Goal: Task Accomplishment & Management: Use online tool/utility

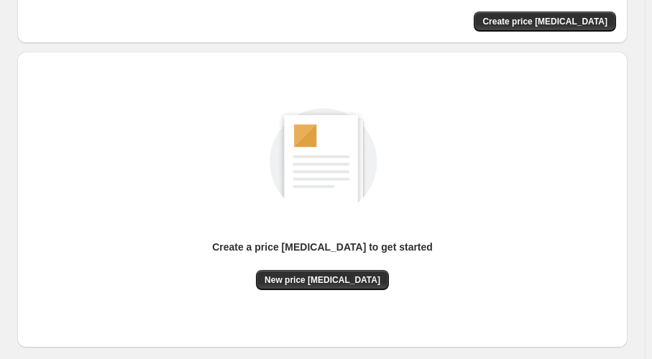
scroll to position [130, 0]
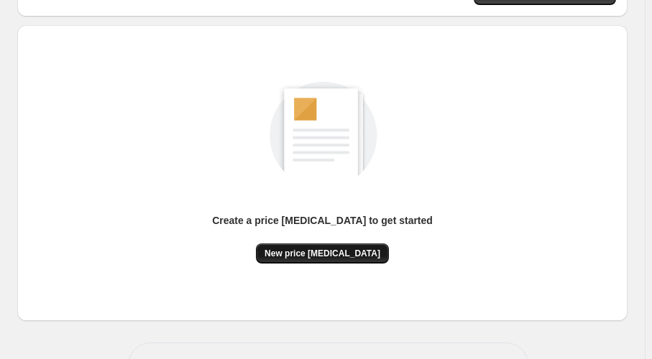
click at [318, 250] on span "New price change job" at bounding box center [322, 253] width 116 height 11
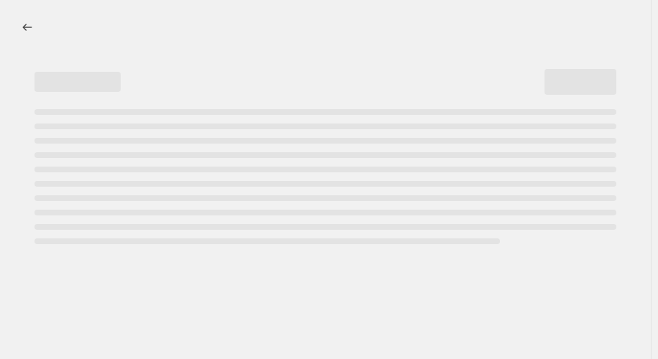
select select "percentage"
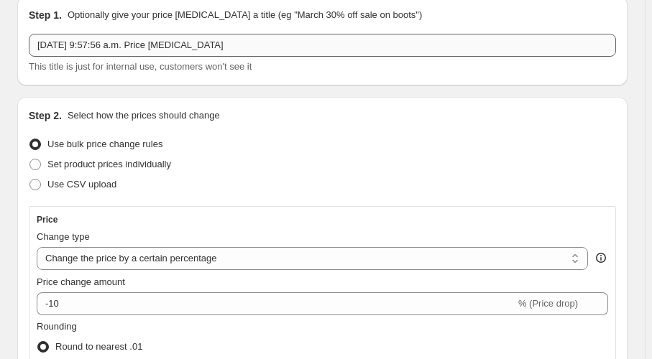
scroll to position [130, 0]
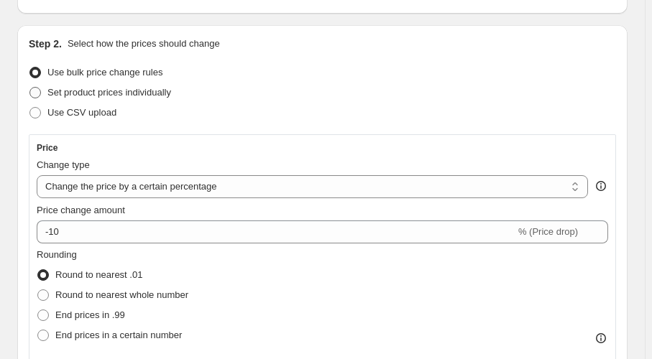
click at [67, 92] on span "Set product prices individually" at bounding box center [109, 92] width 124 height 11
click at [30, 88] on input "Set product prices individually" at bounding box center [29, 87] width 1 height 1
radio input "true"
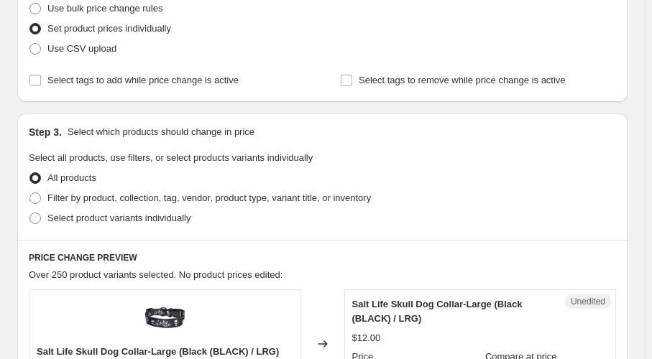
scroll to position [261, 0]
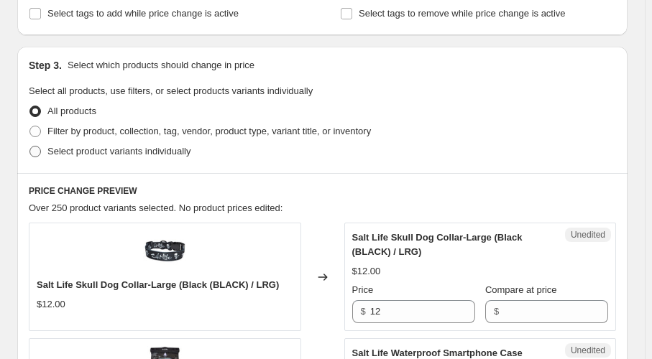
click at [111, 155] on span "Select product variants individually" at bounding box center [118, 151] width 143 height 11
click at [30, 147] on input "Select product variants individually" at bounding box center [29, 146] width 1 height 1
radio input "true"
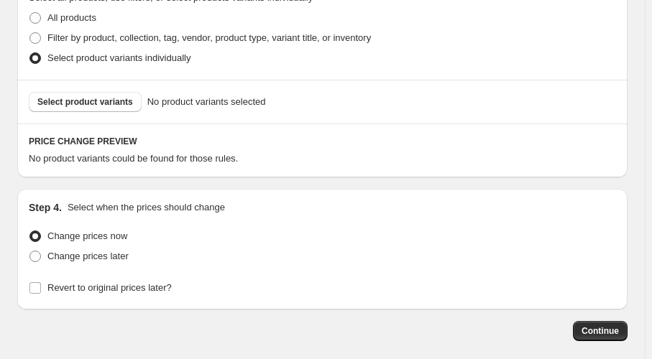
scroll to position [326, 0]
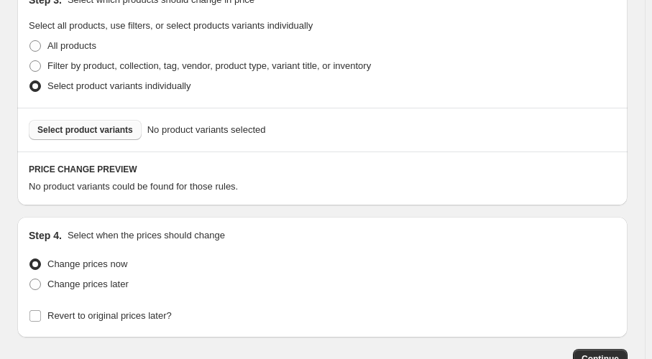
click at [101, 131] on span "Select product variants" at bounding box center [85, 129] width 96 height 11
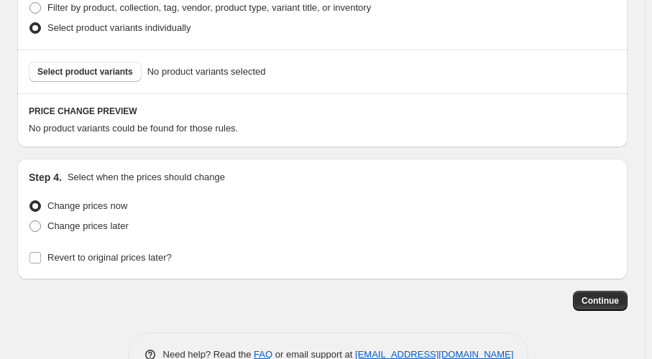
scroll to position [423, 0]
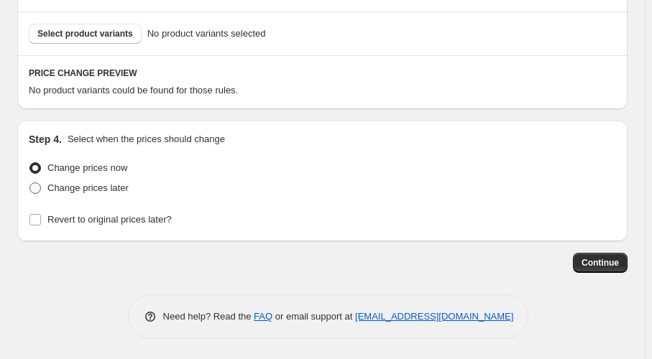
click at [99, 187] on span "Change prices later" at bounding box center [87, 188] width 81 height 11
click at [30, 183] on input "Change prices later" at bounding box center [29, 183] width 1 height 1
radio input "true"
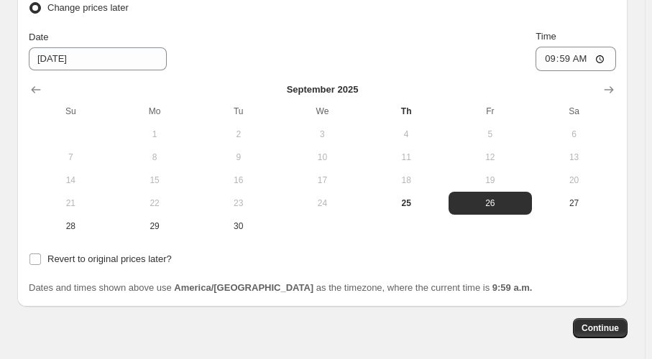
scroll to position [668, 0]
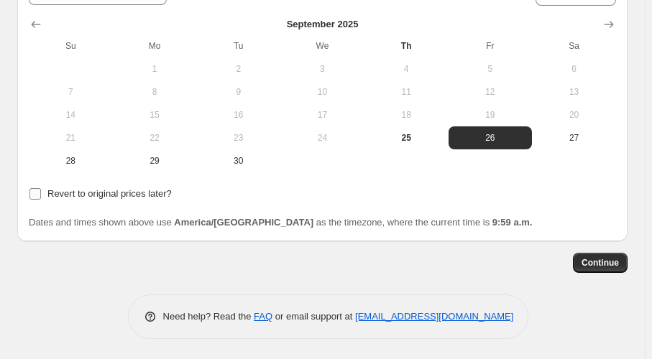
click at [103, 196] on span "Revert to original prices later?" at bounding box center [109, 193] width 124 height 11
click at [41, 196] on input "Revert to original prices later?" at bounding box center [34, 193] width 11 height 11
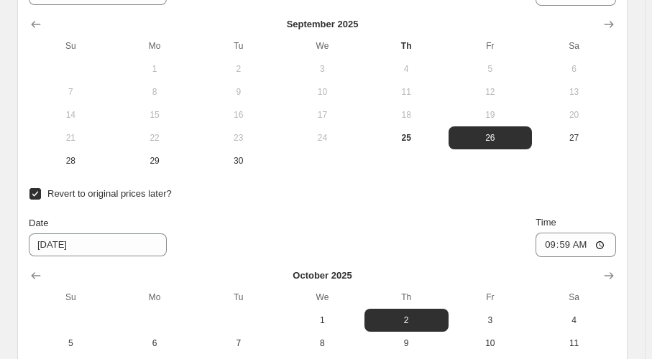
click at [103, 196] on span "Revert to original prices later?" at bounding box center [109, 193] width 124 height 11
click at [41, 196] on input "Revert to original prices later?" at bounding box center [34, 193] width 11 height 11
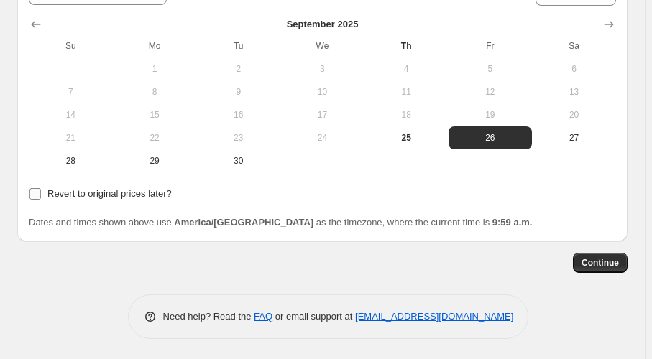
click at [103, 196] on span "Revert to original prices later?" at bounding box center [109, 193] width 124 height 11
click at [41, 196] on input "Revert to original prices later?" at bounding box center [34, 193] width 11 height 11
checkbox input "true"
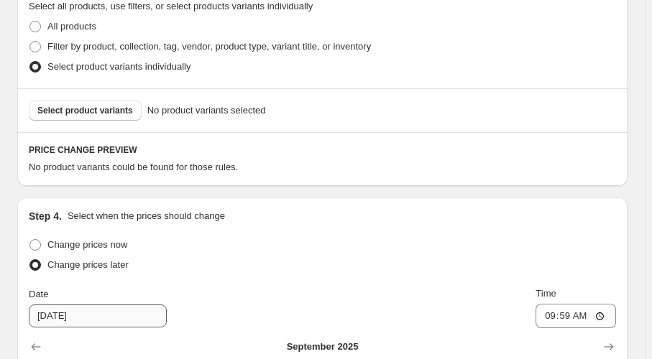
scroll to position [341, 0]
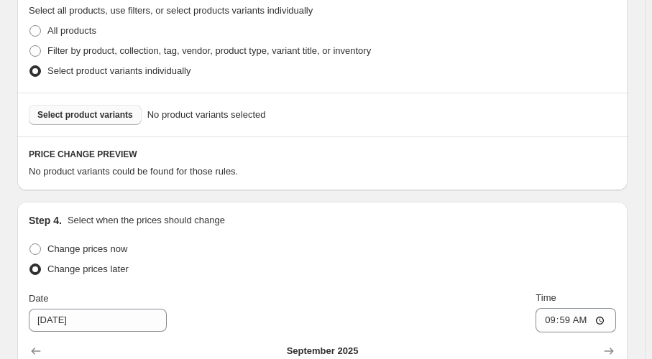
click at [76, 110] on span "Select product variants" at bounding box center [85, 114] width 96 height 11
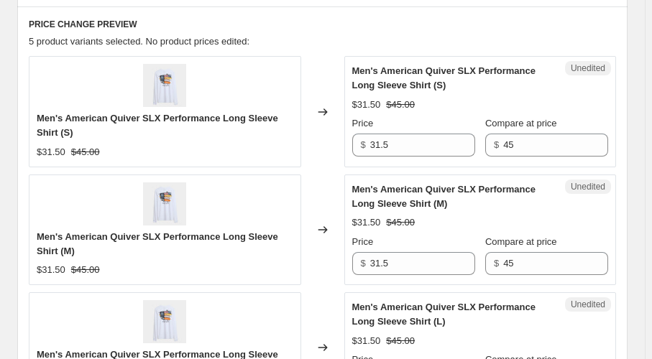
scroll to position [407, 0]
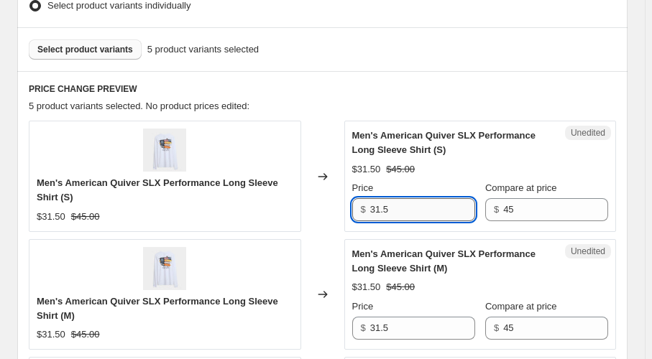
click at [423, 202] on input "31.5" at bounding box center [422, 209] width 105 height 23
click at [404, 213] on input "31.5" at bounding box center [422, 209] width 105 height 23
click at [403, 213] on input "31.5" at bounding box center [422, 209] width 105 height 23
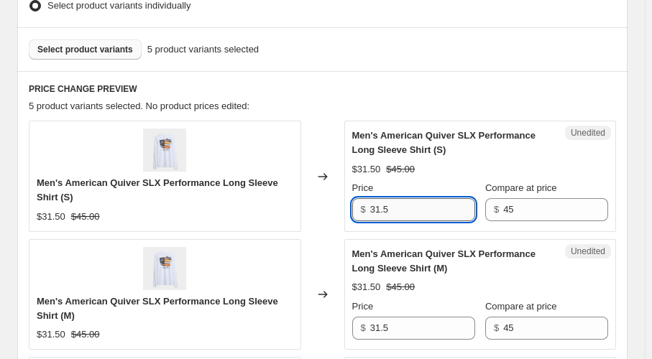
click at [403, 213] on input "31.5" at bounding box center [422, 209] width 105 height 23
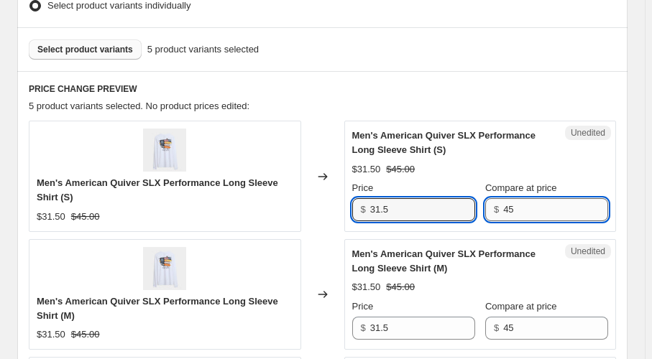
click at [538, 208] on input "45" at bounding box center [555, 209] width 105 height 23
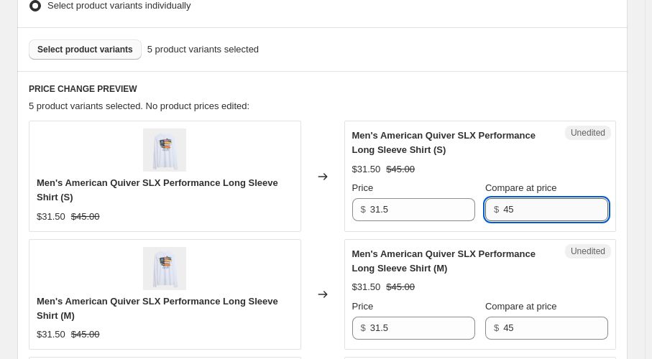
click at [538, 209] on input "45" at bounding box center [555, 209] width 105 height 23
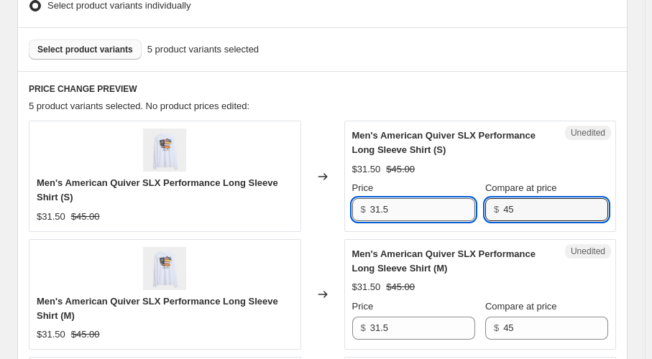
click at [401, 208] on input "31.5" at bounding box center [422, 209] width 105 height 23
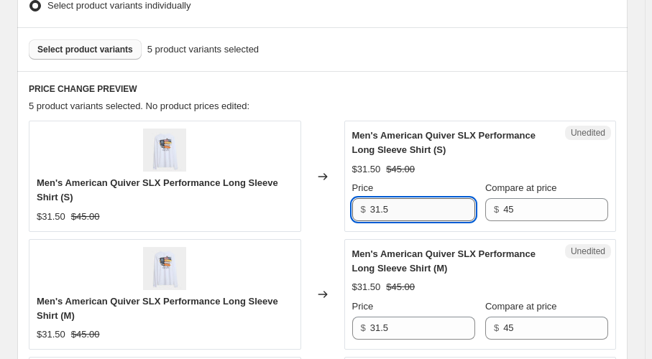
click at [401, 208] on input "31.5" at bounding box center [422, 209] width 105 height 23
click at [399, 209] on input "22.50" at bounding box center [422, 209] width 105 height 23
click at [399, 211] on input "22.50" at bounding box center [422, 209] width 105 height 23
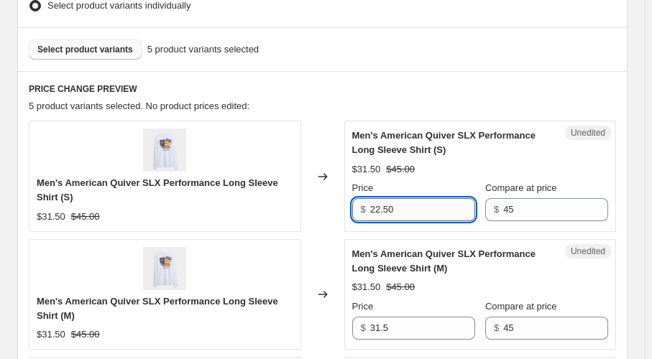
scroll to position [603, 0]
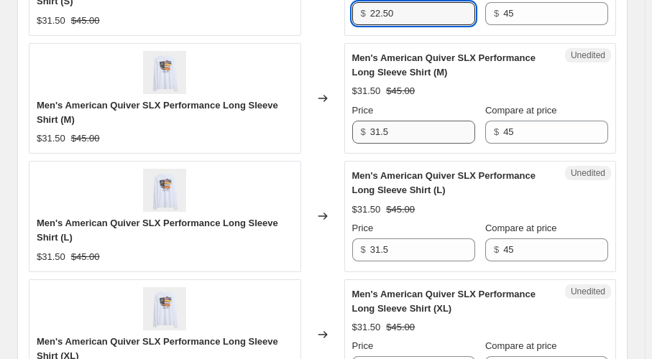
type input "22.50"
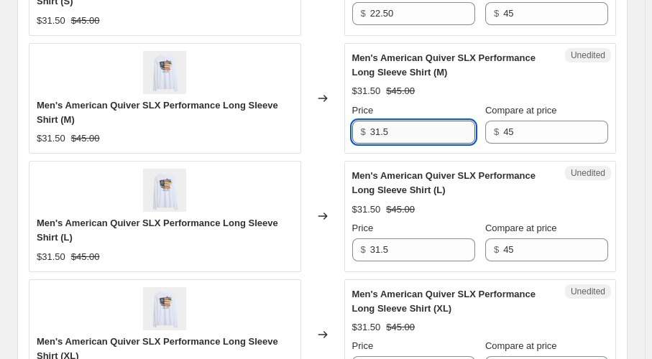
click at [407, 130] on input "31.5" at bounding box center [422, 132] width 105 height 23
paste input "22.50"
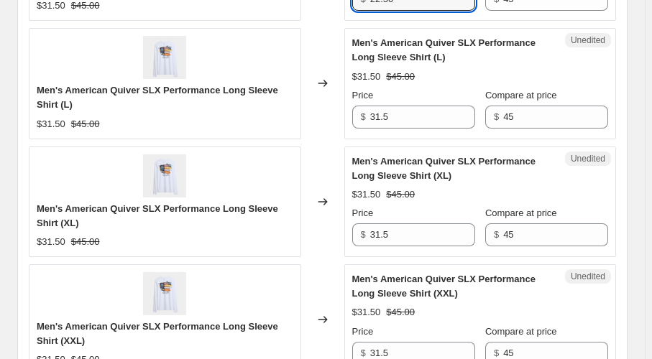
scroll to position [799, 0]
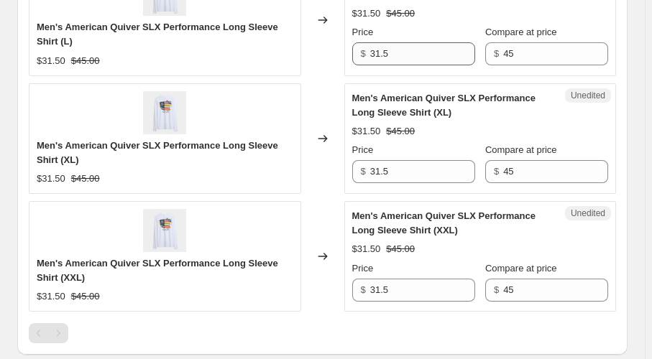
type input "22.50"
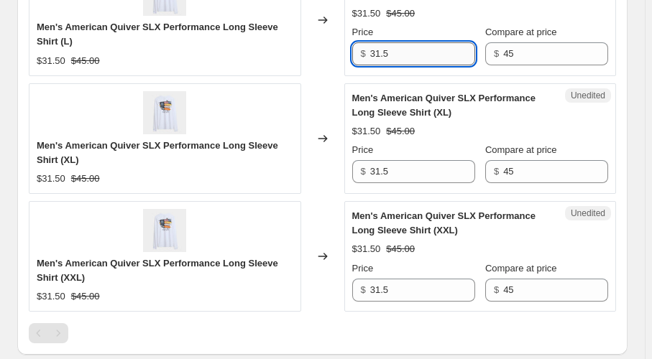
click at [392, 54] on input "31.5" at bounding box center [422, 53] width 105 height 23
paste input "22.50"
type input "22.50"
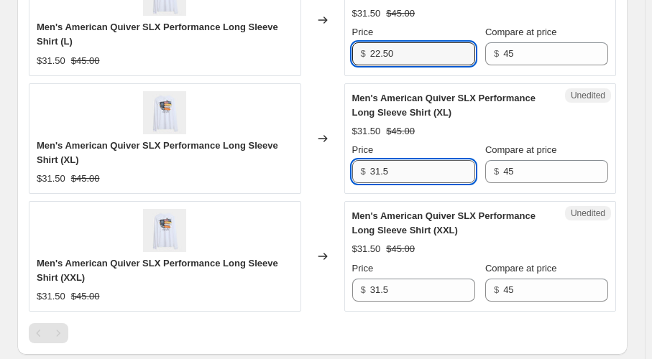
click at [418, 178] on input "31.5" at bounding box center [422, 171] width 105 height 23
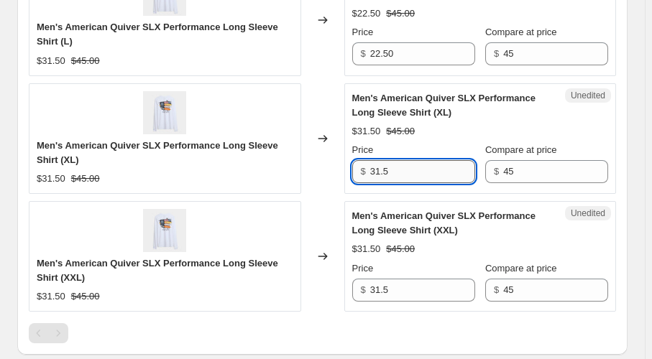
click at [418, 178] on input "31.5" at bounding box center [422, 171] width 105 height 23
paste input "22.50"
type input "22.50"
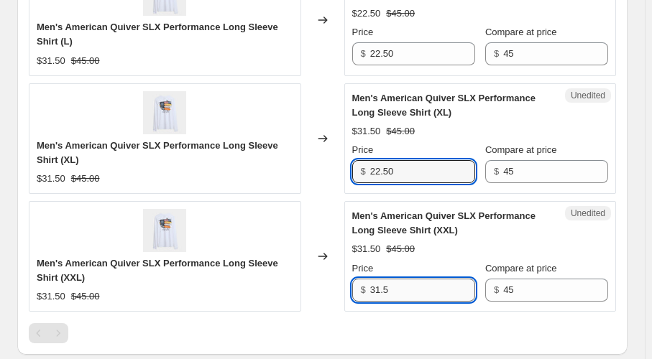
click at [414, 285] on input "31.5" at bounding box center [422, 290] width 105 height 23
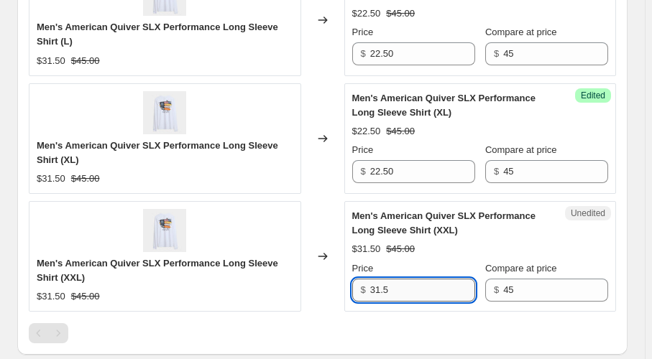
click at [414, 285] on input "31.5" at bounding box center [422, 290] width 105 height 23
paste input "22.50"
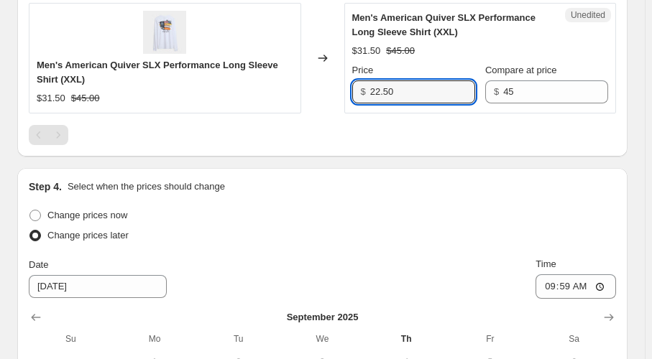
scroll to position [929, 0]
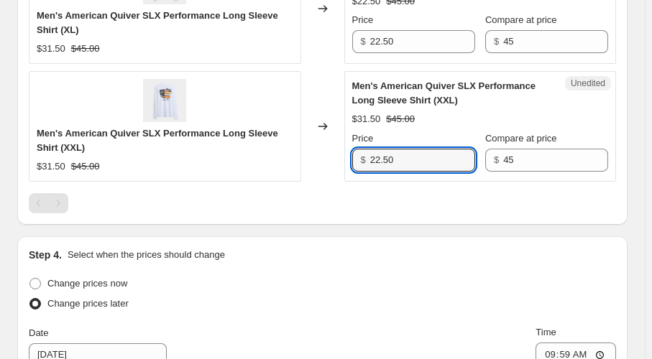
type input "22.50"
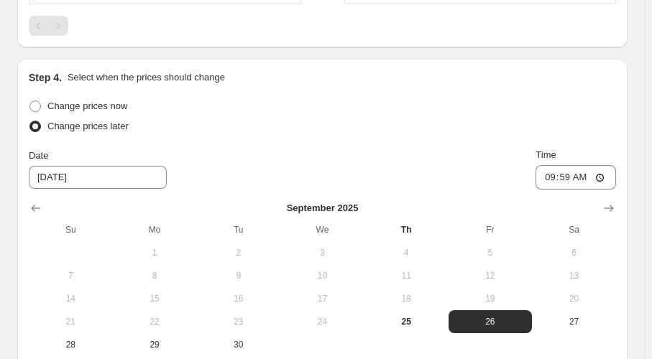
scroll to position [1125, 0]
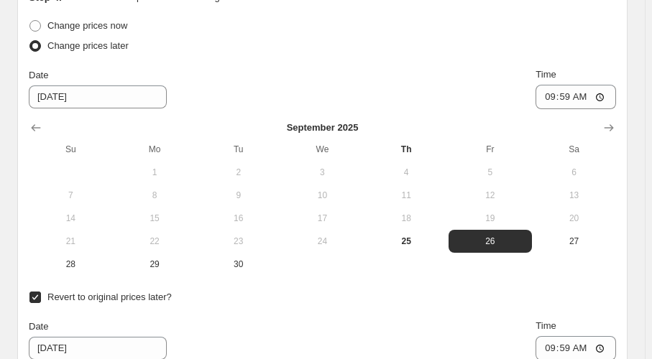
scroll to position [1191, 0]
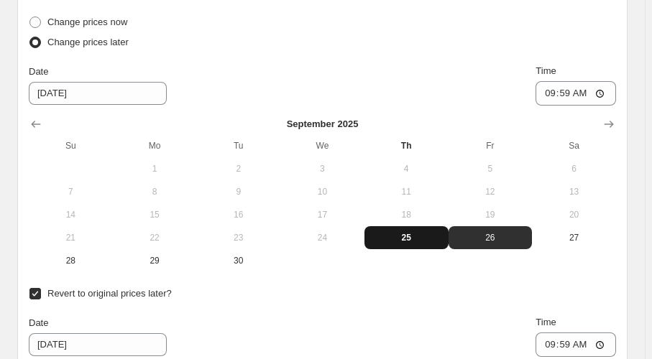
click at [420, 238] on span "25" at bounding box center [406, 237] width 73 height 11
type input "9/25/2025"
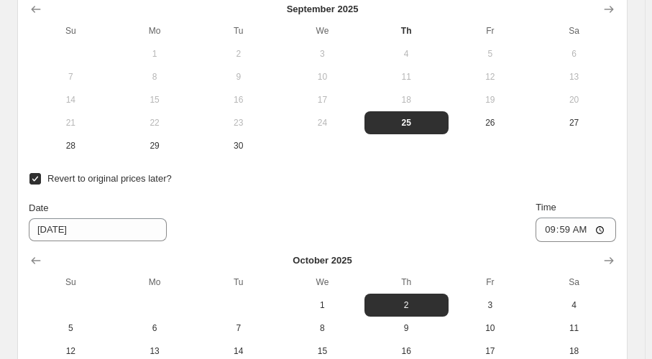
scroll to position [1322, 0]
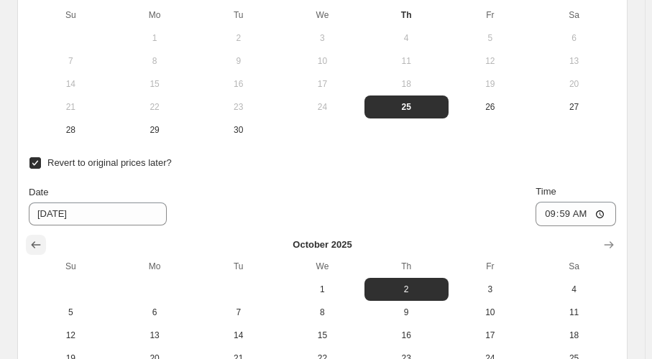
click at [40, 243] on icon "Show previous month, September 2025" at bounding box center [36, 245] width 14 height 14
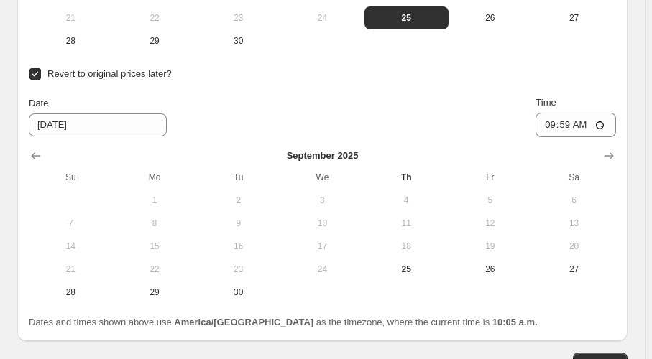
scroll to position [1452, 0]
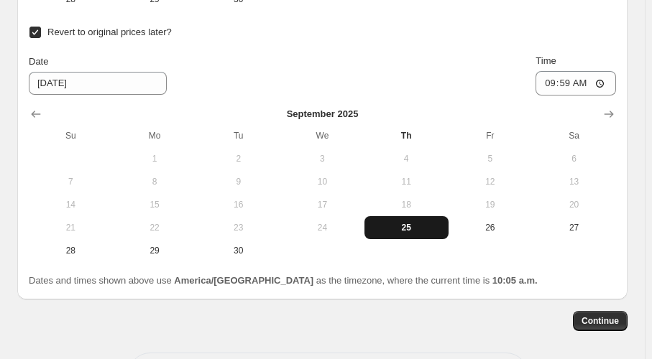
click at [426, 222] on span "25" at bounding box center [406, 227] width 73 height 11
type input "9/25/2025"
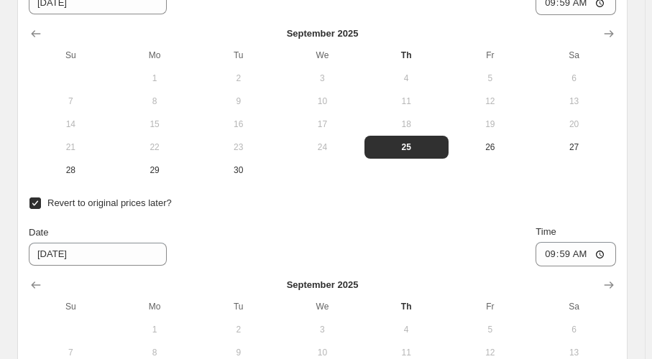
scroll to position [1256, 0]
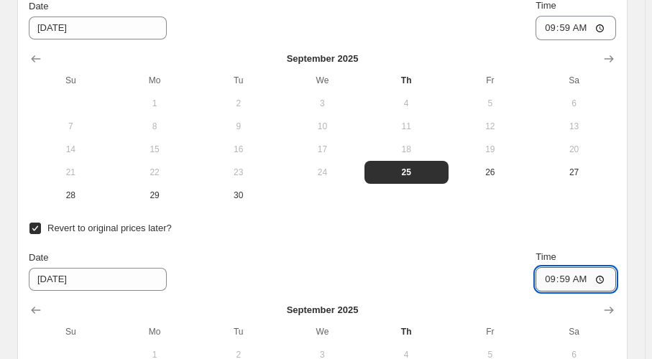
click at [593, 276] on input "09:59" at bounding box center [575, 279] width 80 height 24
click at [611, 276] on input "09:59" at bounding box center [575, 279] width 80 height 24
type input "14:00"
click at [441, 237] on div "Revert to original prices later? Date 9/25/2025 Time 14:00 September 2025 Su Mo…" at bounding box center [322, 338] width 587 height 240
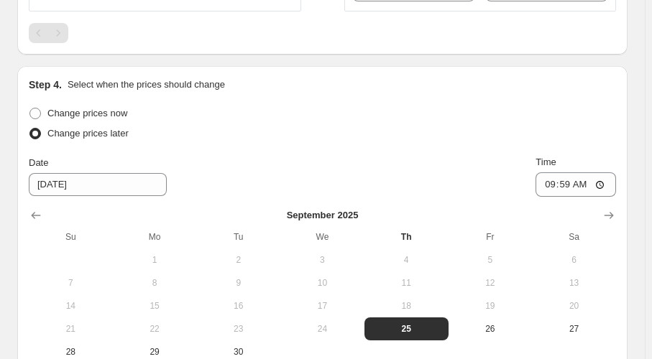
scroll to position [1060, 0]
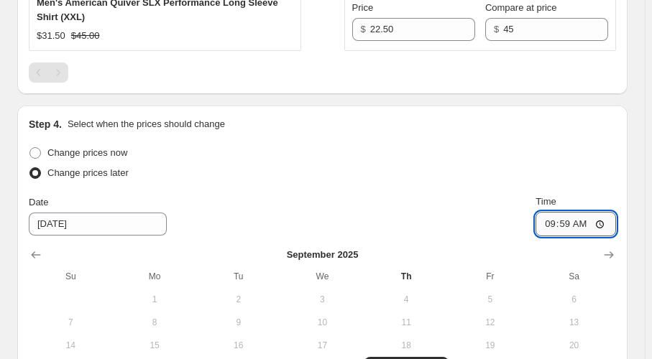
drag, startPoint x: 621, startPoint y: 217, endPoint x: 597, endPoint y: 224, distance: 24.8
click at [616, 217] on input "09:59" at bounding box center [575, 224] width 80 height 24
click at [606, 220] on input "09:59" at bounding box center [575, 224] width 80 height 24
type input "13:00"
click at [450, 177] on div "Change prices later" at bounding box center [322, 173] width 587 height 20
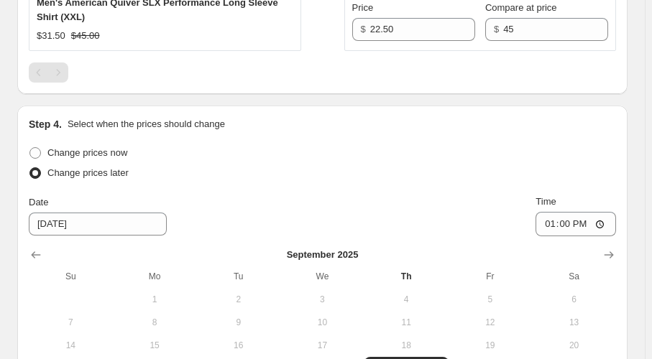
click at [472, 168] on div "Change prices later" at bounding box center [322, 173] width 587 height 20
click at [612, 224] on input "13:00" at bounding box center [575, 224] width 80 height 24
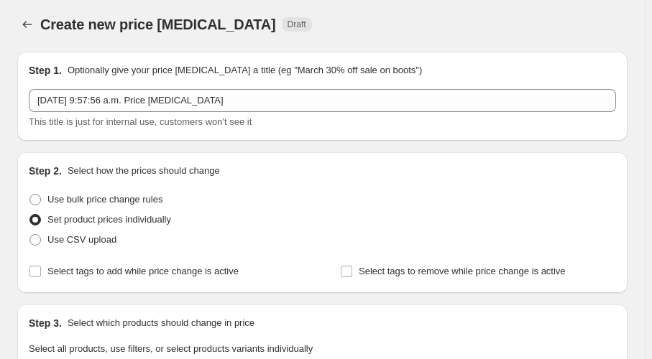
scroll to position [0, 0]
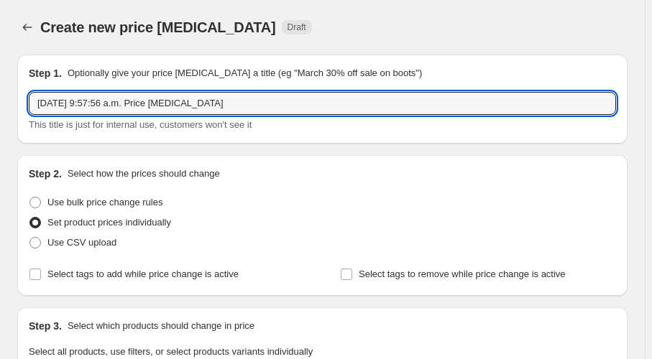
drag, startPoint x: 248, startPoint y: 112, endPoint x: -20, endPoint y: 115, distance: 268.1
click at [0, 115] on html "Home Settings Plans Skip to content Create new price change job. This page is r…" at bounding box center [326, 179] width 652 height 359
paste input "Catch of the Day promo"
type input "Catch of the Day promo - test"
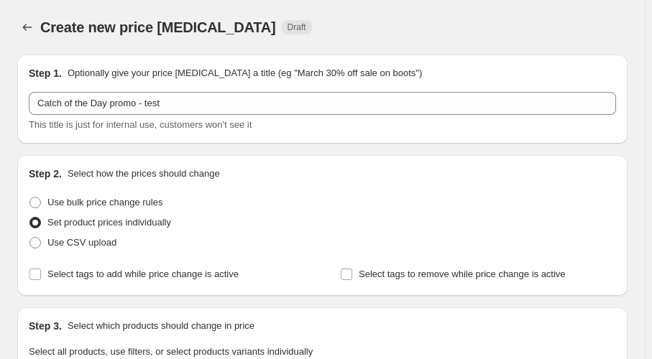
click at [354, 46] on div "Create new price change job. This page is ready Create new price change job Dra…" at bounding box center [322, 27] width 610 height 55
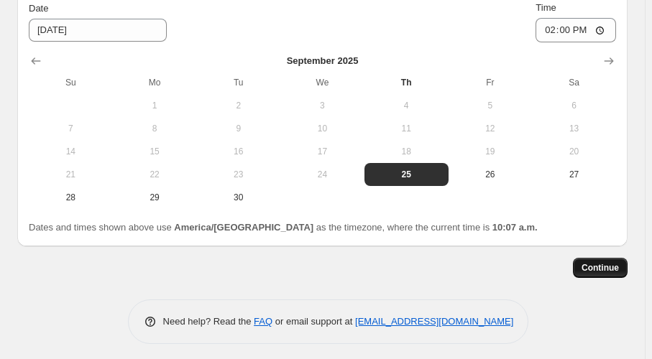
scroll to position [1508, 0]
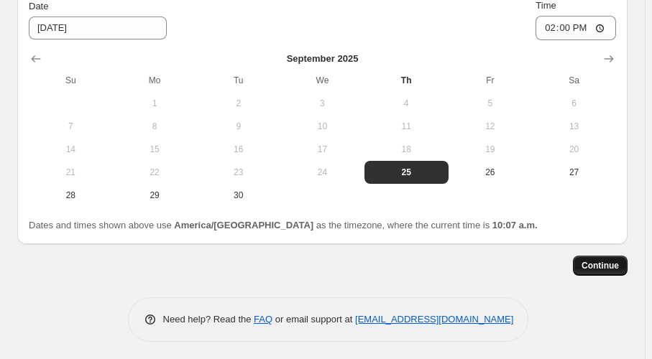
click at [592, 262] on span "Continue" at bounding box center [599, 265] width 37 height 11
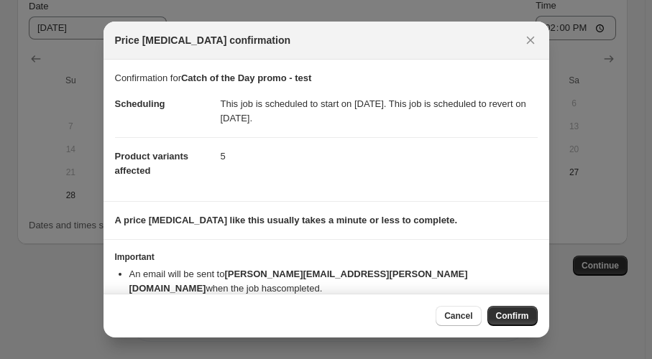
scroll to position [17, 0]
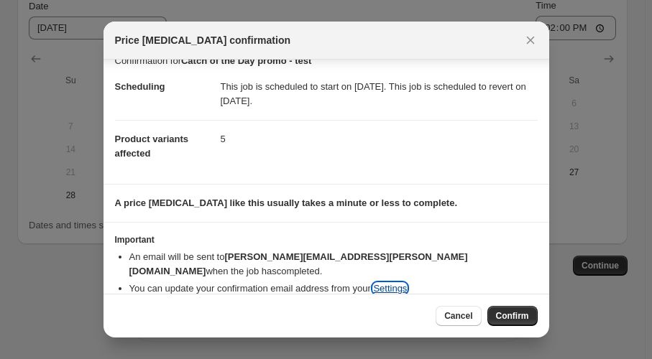
click at [389, 283] on link "Settings" at bounding box center [390, 288] width 34 height 11
click at [462, 317] on span "Cancel" at bounding box center [458, 315] width 28 height 11
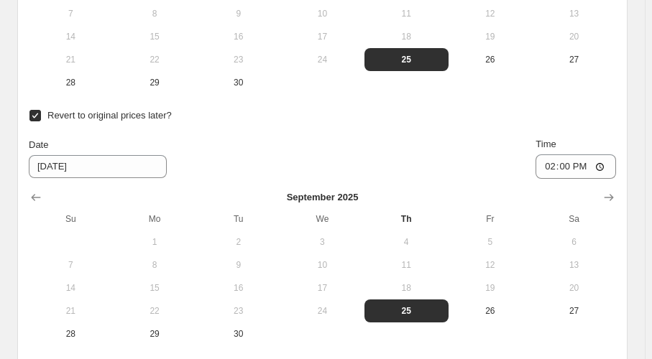
scroll to position [1437, 0]
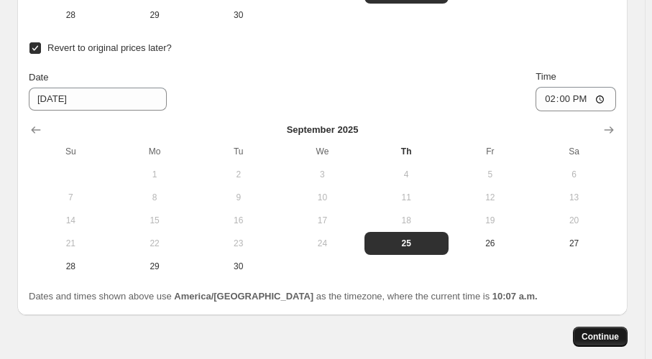
click at [603, 336] on span "Continue" at bounding box center [599, 336] width 37 height 11
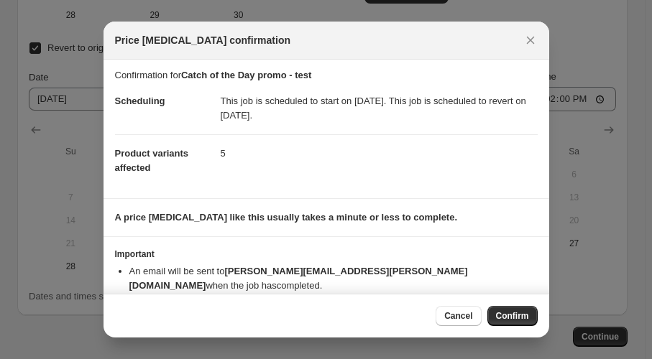
scroll to position [0, 0]
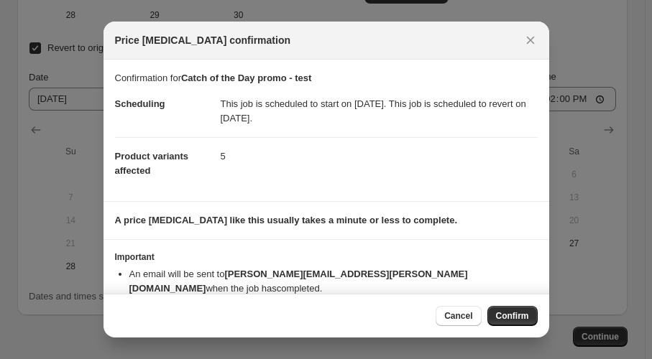
drag, startPoint x: 358, startPoint y: 119, endPoint x: 245, endPoint y: 109, distance: 113.2
click at [237, 100] on dd "This job is scheduled to start on September 25, 2025. This job is scheduled to …" at bounding box center [379, 112] width 317 height 52
click at [264, 129] on dd "This job is scheduled to start on September 25, 2025. This job is scheduled to …" at bounding box center [379, 112] width 317 height 52
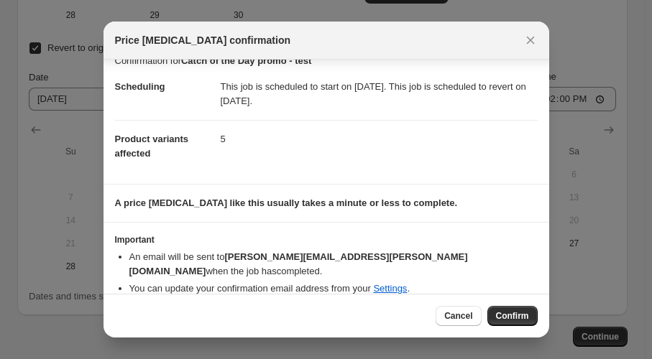
click at [313, 205] on b "A price change job like this usually takes a minute or less to complete." at bounding box center [286, 203] width 343 height 11
click at [502, 318] on span "Confirm" at bounding box center [512, 315] width 33 height 11
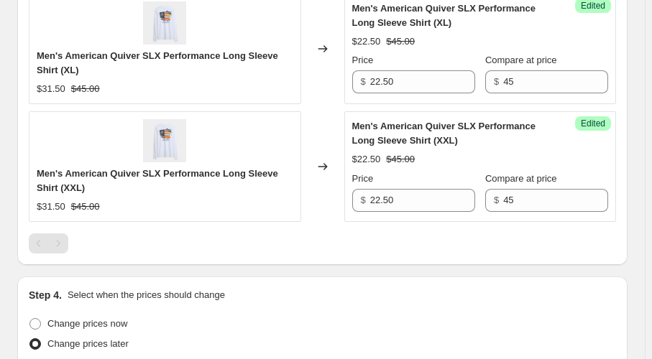
scroll to position [653, 0]
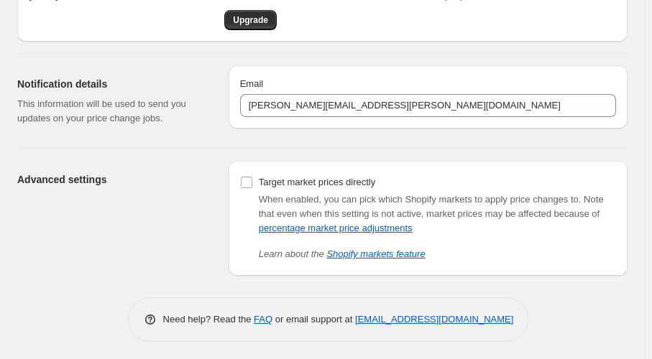
scroll to position [95, 0]
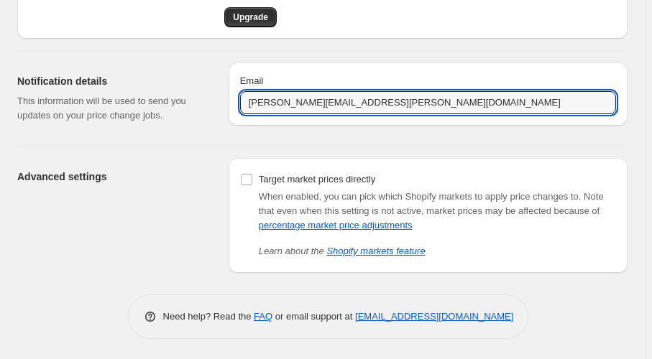
drag, startPoint x: 310, startPoint y: 101, endPoint x: 239, endPoint y: 97, distance: 71.2
click at [239, 97] on div "Email [PERSON_NAME][EMAIL_ADDRESS][PERSON_NAME][DOMAIN_NAME]" at bounding box center [428, 94] width 399 height 63
type input "[PERSON_NAME][EMAIL_ADDRESS][PERSON_NAME][DOMAIN_NAME]"
